Goal: Task Accomplishment & Management: Use online tool/utility

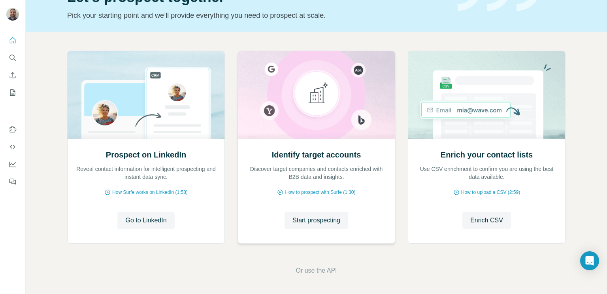
scroll to position [47, 0]
click at [489, 220] on span "Enrich CSV" at bounding box center [486, 219] width 33 height 9
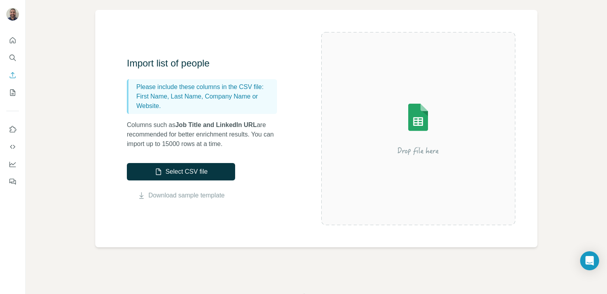
scroll to position [58, 0]
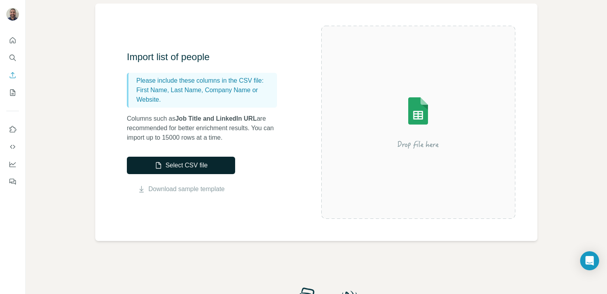
click at [196, 168] on button "Select CSV file" at bounding box center [181, 165] width 108 height 17
click at [181, 192] on link "Download sample template" at bounding box center [187, 188] width 76 height 9
click at [204, 163] on button "Select CSV file" at bounding box center [181, 165] width 108 height 17
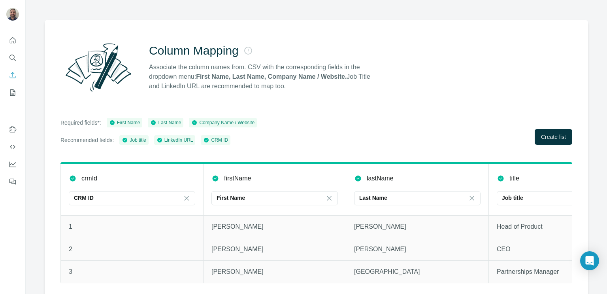
scroll to position [45, 0]
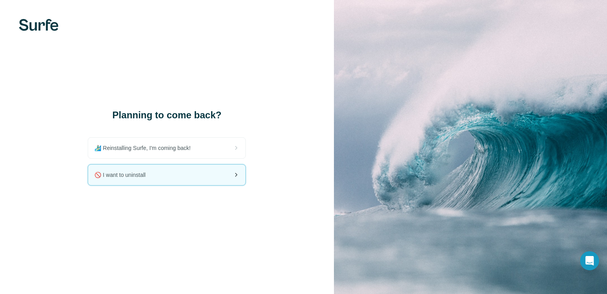
click at [126, 177] on span "🚫 I want to uninstall" at bounding box center [122, 175] width 57 height 8
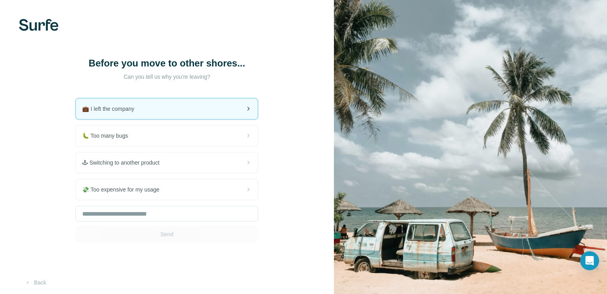
click at [125, 113] on div "💼 I left the company" at bounding box center [167, 108] width 182 height 21
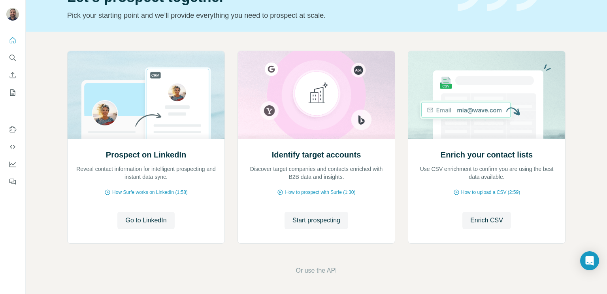
scroll to position [47, 0]
click at [488, 221] on span "Enrich CSV" at bounding box center [486, 219] width 33 height 9
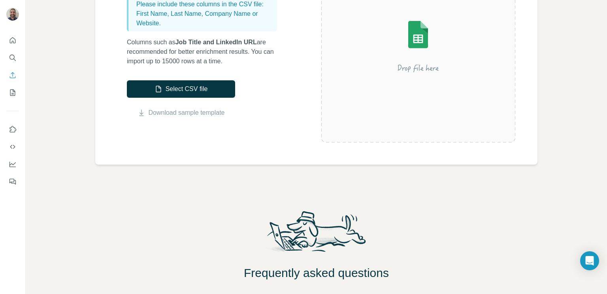
scroll to position [136, 0]
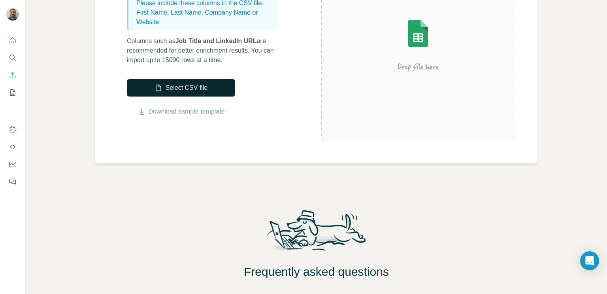
click at [207, 91] on button "Select CSV file" at bounding box center [181, 87] width 108 height 17
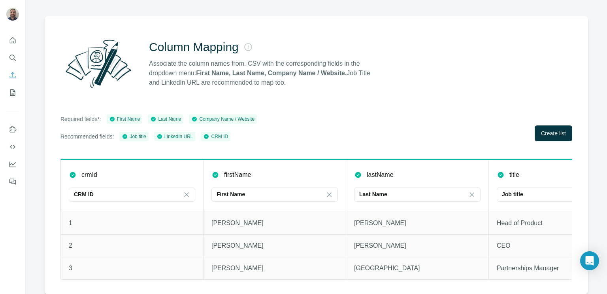
scroll to position [35, 0]
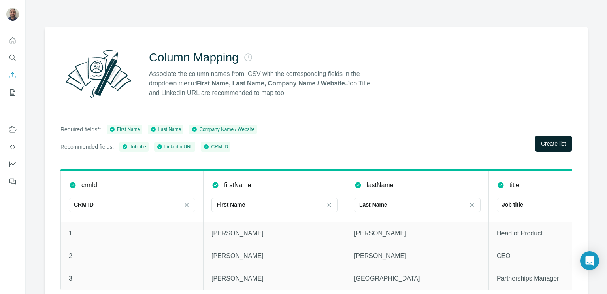
click at [569, 142] on button "Create list" at bounding box center [554, 144] width 38 height 16
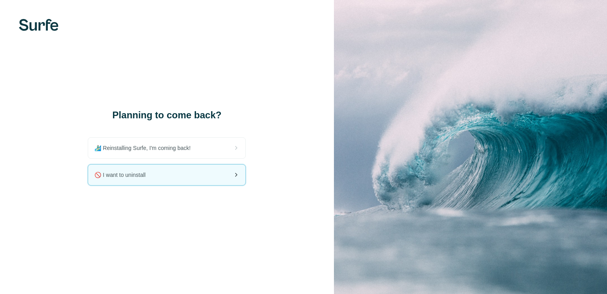
click at [127, 176] on span "🚫 I want to uninstall" at bounding box center [122, 175] width 57 height 8
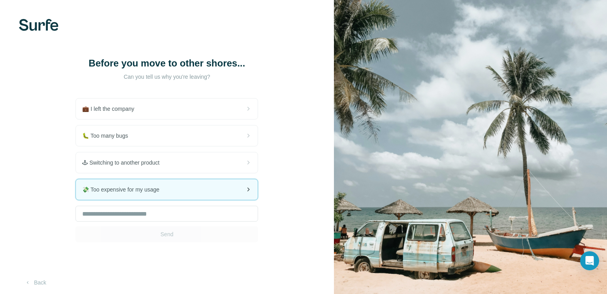
click at [119, 191] on span "💸 Too expensive for my usage" at bounding box center [123, 189] width 83 height 8
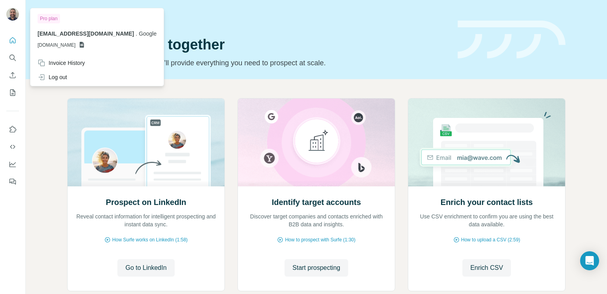
click at [13, 16] on img at bounding box center [12, 14] width 13 height 13
click at [84, 47] on icon at bounding box center [82, 45] width 4 height 6
click at [72, 75] on div "Log out" at bounding box center [97, 77] width 128 height 14
click at [58, 77] on div "Log out" at bounding box center [53, 77] width 30 height 8
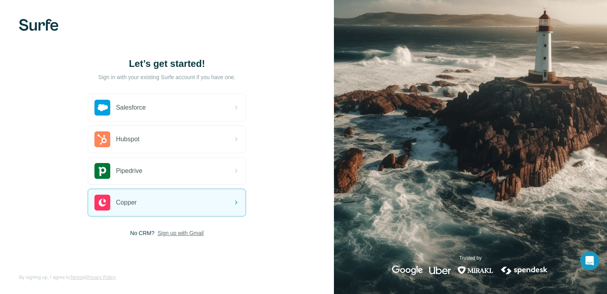
click at [196, 230] on span "Sign up with Gmail" at bounding box center [181, 233] width 46 height 8
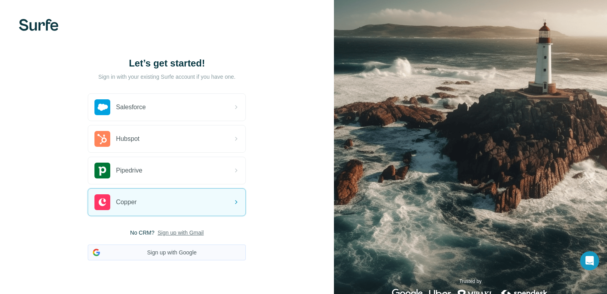
click at [189, 253] on button "Sign up with Google" at bounding box center [167, 252] width 158 height 16
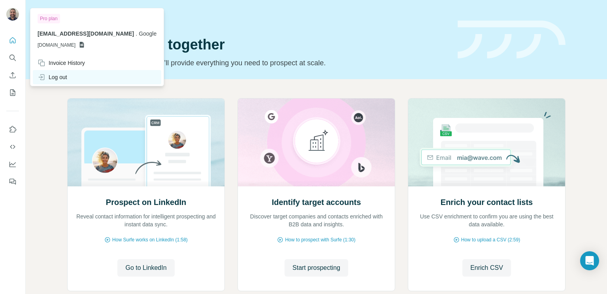
click at [66, 80] on div "Log out" at bounding box center [53, 77] width 30 height 8
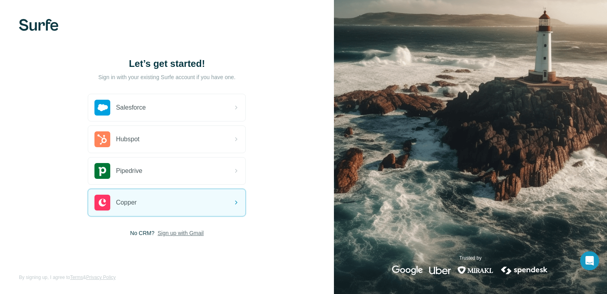
click at [181, 232] on span "Sign up with Gmail" at bounding box center [181, 233] width 46 height 8
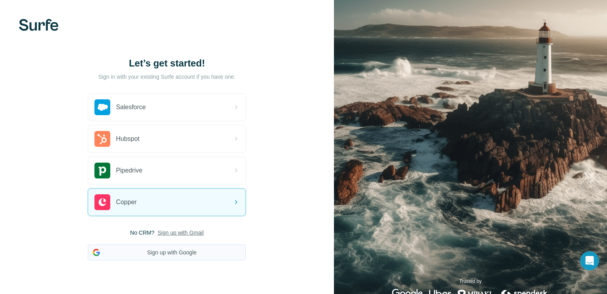
click at [175, 248] on button "Sign up with Google" at bounding box center [167, 252] width 158 height 16
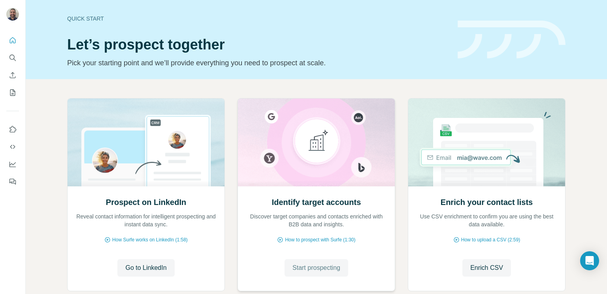
click at [305, 272] on button "Start prospecting" at bounding box center [317, 267] width 64 height 17
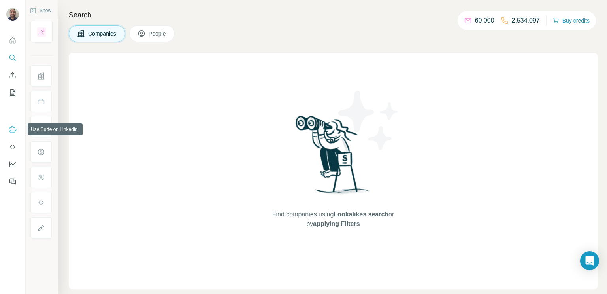
click at [12, 132] on icon "Use Surfe on LinkedIn" at bounding box center [13, 129] width 8 height 8
click at [11, 42] on icon "Quick start" at bounding box center [13, 40] width 8 height 8
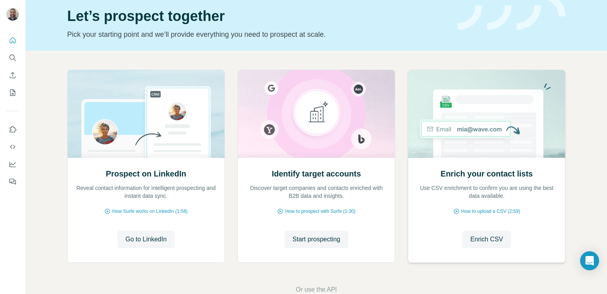
scroll to position [47, 0]
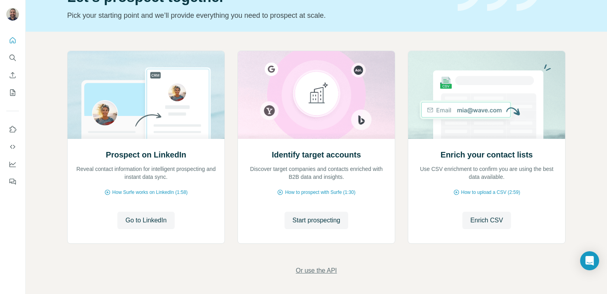
click at [303, 272] on span "Or use the API" at bounding box center [316, 270] width 41 height 9
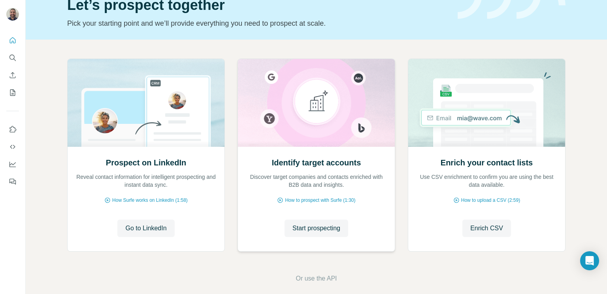
scroll to position [47, 0]
